Goal: Information Seeking & Learning: Learn about a topic

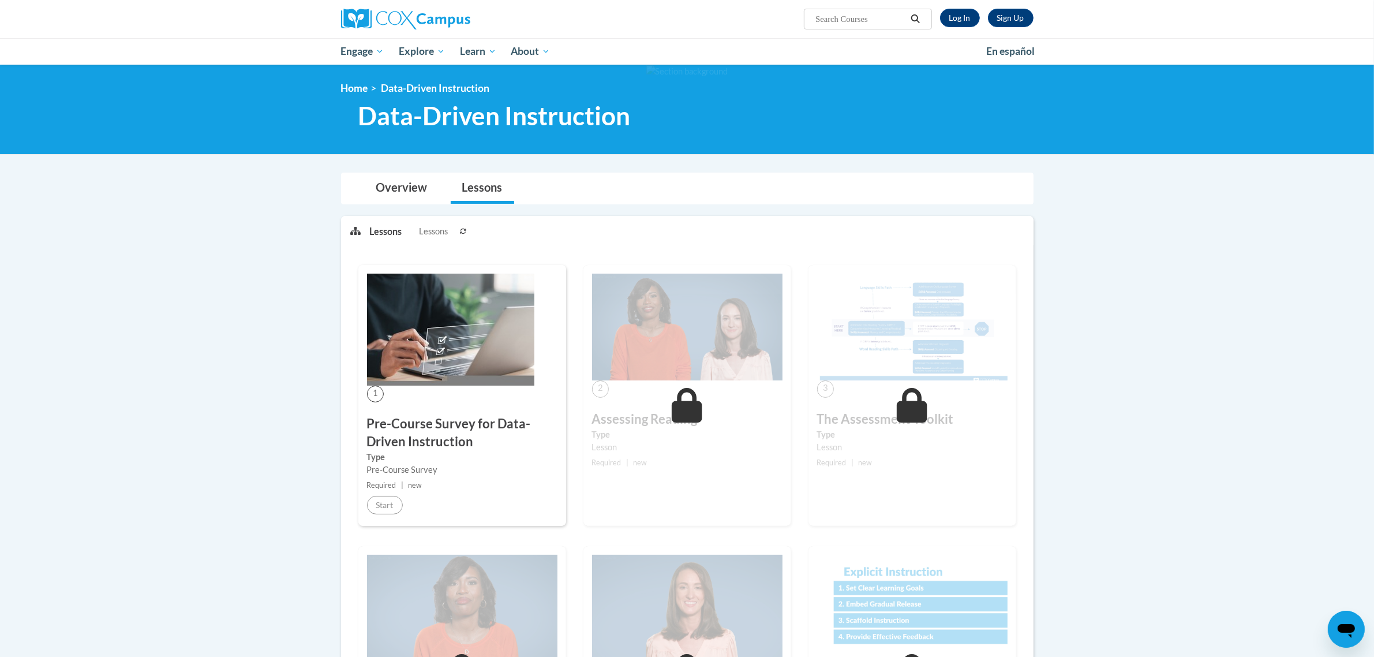
scroll to position [72, 0]
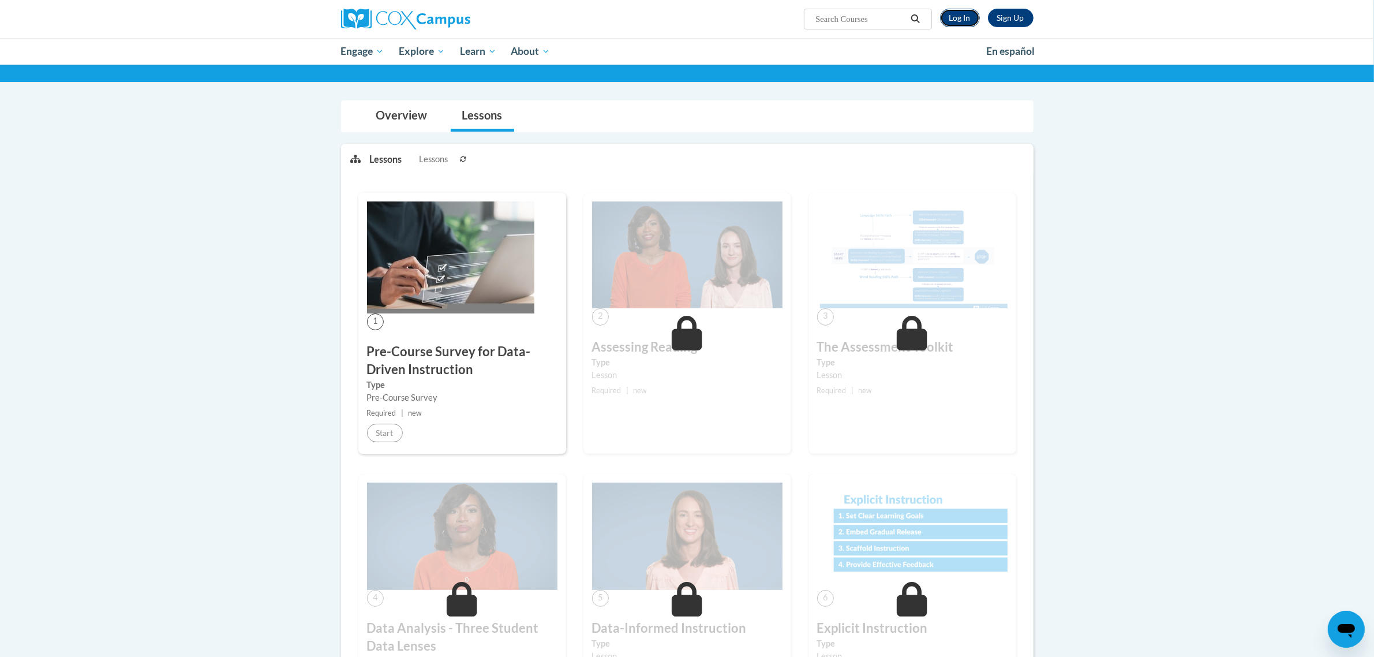
click at [963, 16] on link "Log In" at bounding box center [960, 18] width 40 height 18
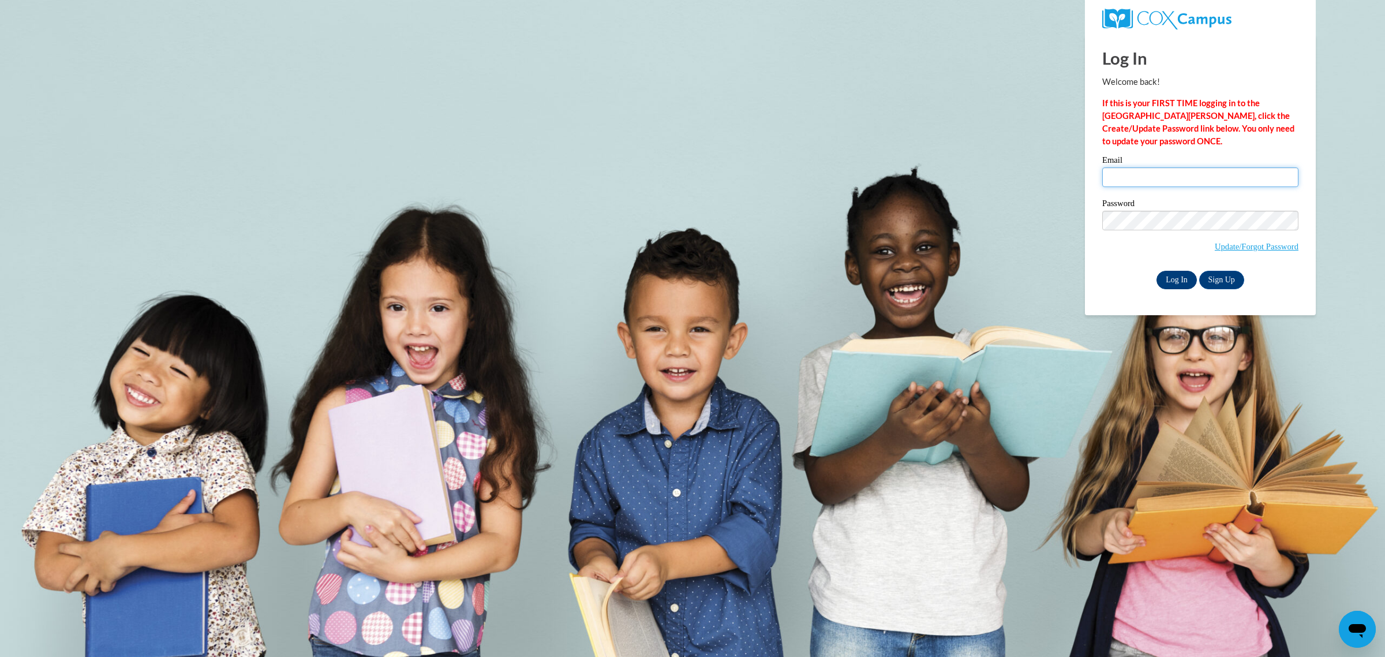
type input "ohlendch@wauwatosa.k12.wi.us"
click at [1174, 279] on input "Log In" at bounding box center [1177, 280] width 40 height 18
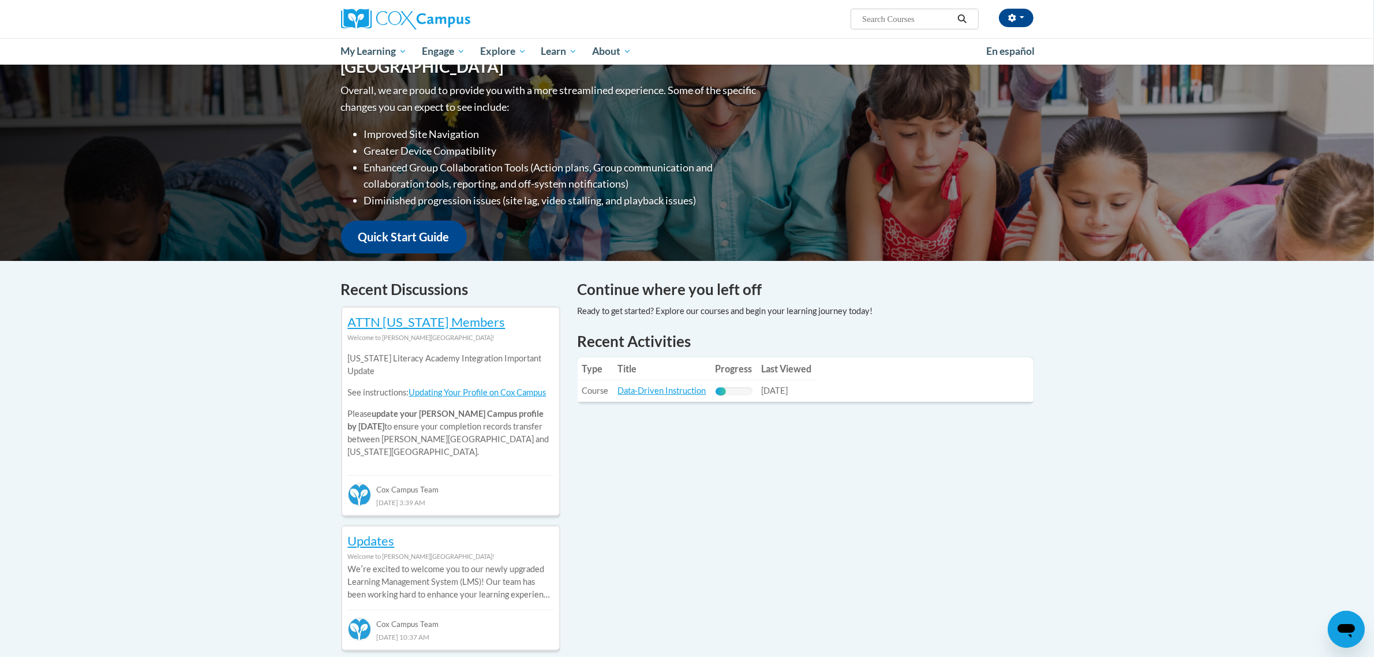
scroll to position [216, 0]
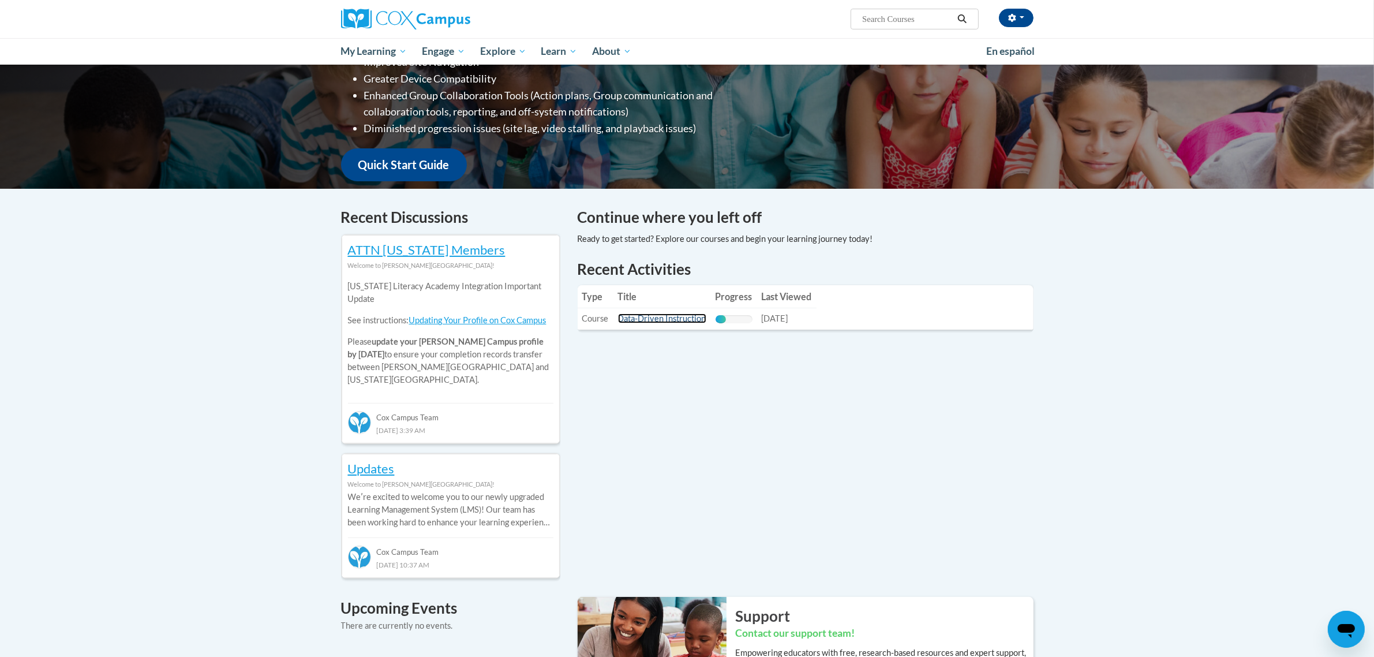
click at [639, 319] on link "Data-Driven Instruction" at bounding box center [662, 318] width 88 height 10
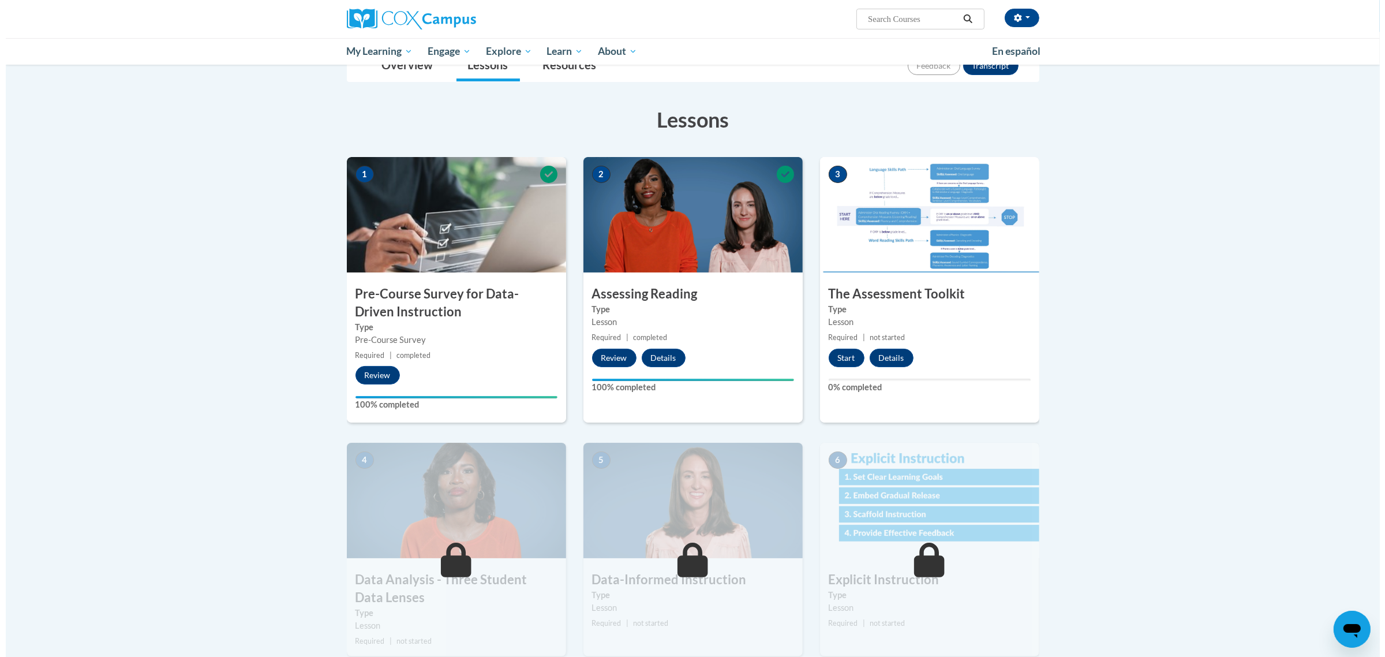
scroll to position [216, 0]
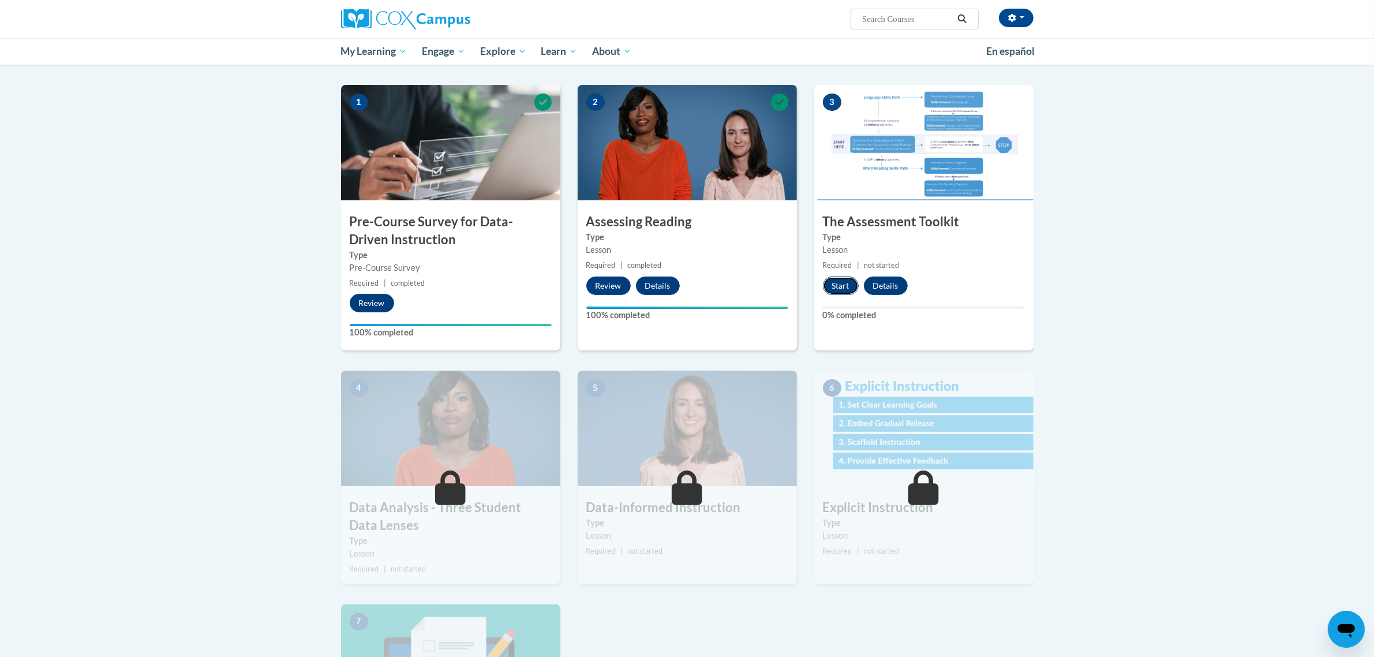
click at [839, 284] on button "Start" at bounding box center [841, 285] width 36 height 18
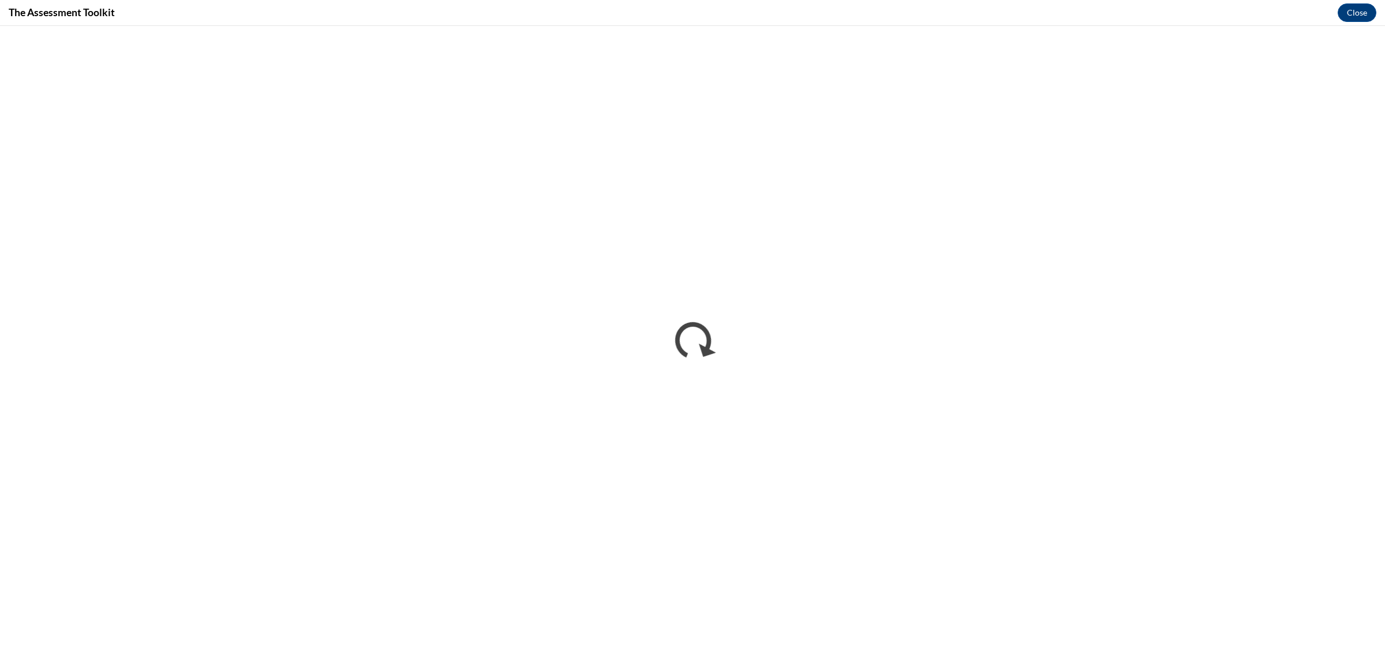
scroll to position [0, 0]
